Goal: Find specific page/section: Find specific page/section

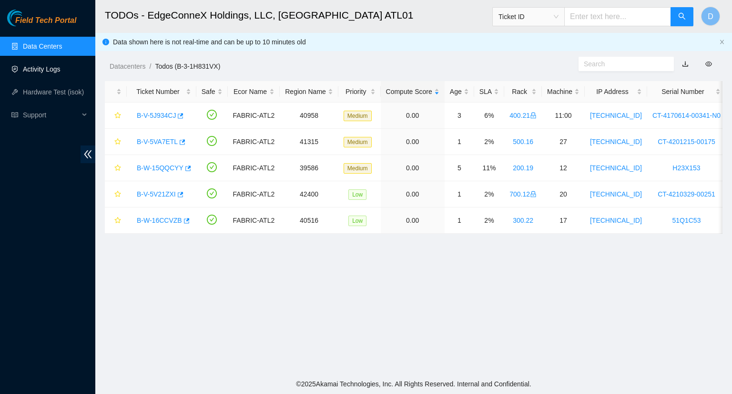
click at [40, 68] on link "Activity Logs" at bounding box center [42, 69] width 38 height 8
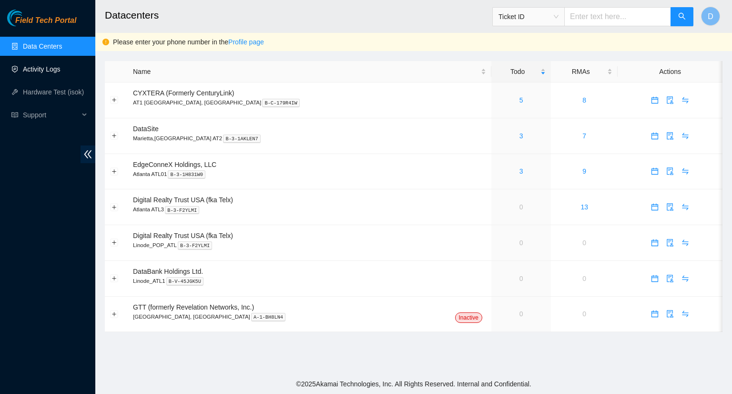
click at [44, 68] on link "Activity Logs" at bounding box center [42, 69] width 38 height 8
